Goal: Task Accomplishment & Management: Manage account settings

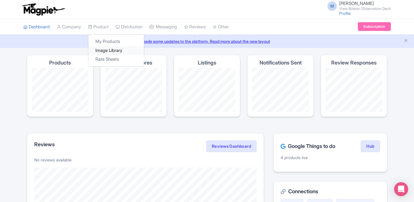
click at [107, 48] on link "Image Library" at bounding box center [116, 50] width 56 height 9
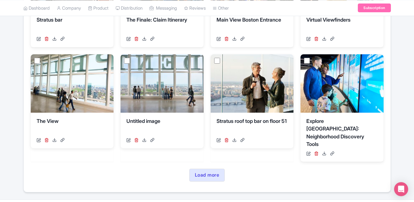
scroll to position [271, 0]
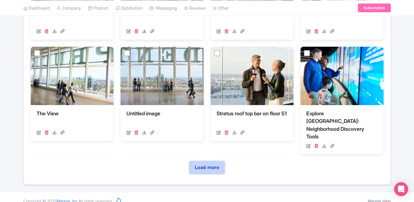
click at [207, 161] on link "Load more" at bounding box center [206, 167] width 35 height 13
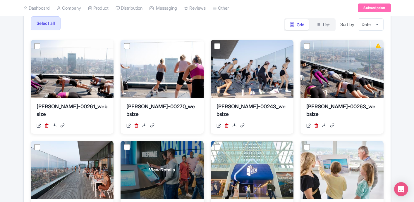
scroll to position [0, 0]
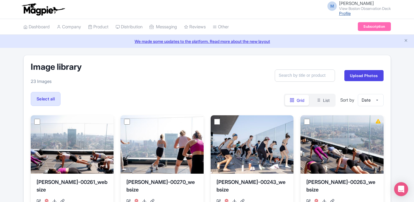
click at [341, 15] on link "Profile" at bounding box center [345, 13] width 12 height 5
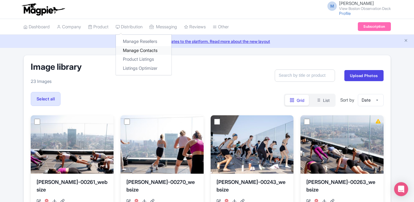
click at [135, 49] on link "Manage Contacts" at bounding box center [144, 50] width 56 height 9
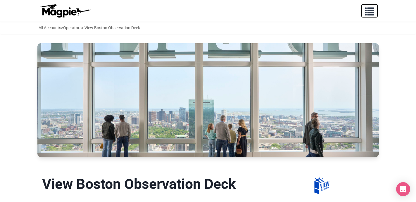
click at [371, 10] on span "button" at bounding box center [369, 10] width 9 height 9
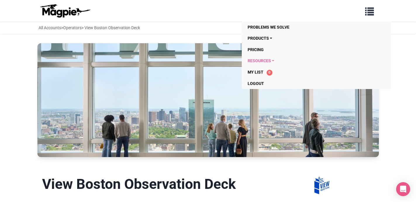
click at [264, 61] on link "Resources" at bounding box center [305, 60] width 115 height 11
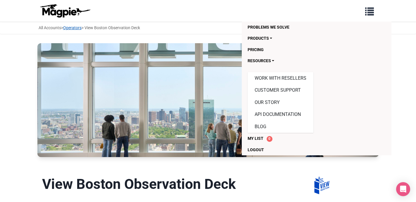
click at [81, 27] on link "Operators" at bounding box center [72, 27] width 18 height 5
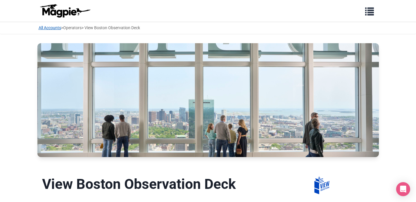
click at [47, 28] on link "All Accounts" at bounding box center [50, 27] width 23 height 5
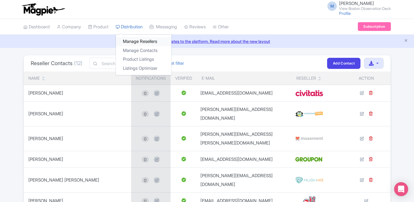
click at [140, 42] on link "Manage Resellers" at bounding box center [144, 41] width 56 height 9
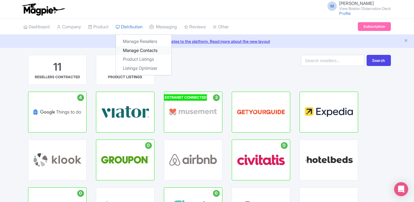
click at [137, 49] on link "Manage Contacts" at bounding box center [144, 50] width 56 height 9
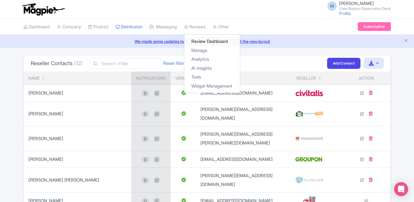
click at [209, 39] on link "Review Dashboard" at bounding box center [212, 41] width 56 height 9
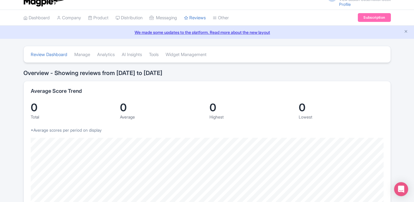
scroll to position [14, 0]
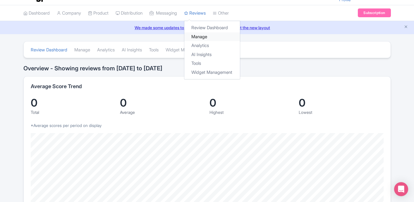
click at [209, 37] on link "Manage" at bounding box center [212, 36] width 56 height 9
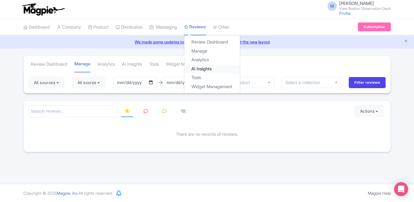
click at [202, 70] on link "AI Insights" at bounding box center [212, 69] width 56 height 9
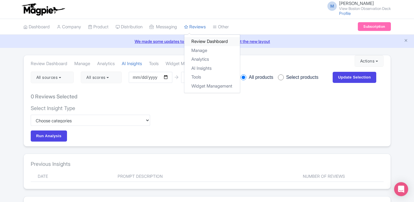
click at [209, 44] on link "Review Dashboard" at bounding box center [212, 41] width 56 height 9
